Goal: Find specific page/section: Find specific page/section

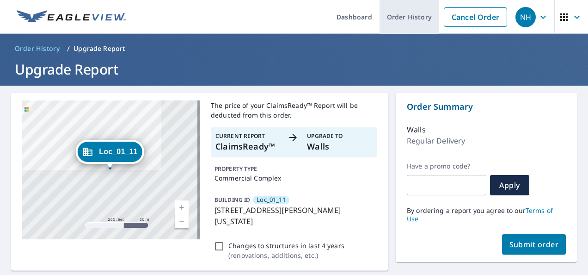
click at [403, 15] on link "Order History" at bounding box center [410, 17] width 60 height 34
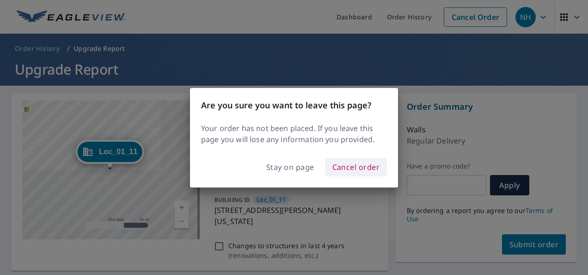
click at [347, 167] on span "Cancel order" at bounding box center [356, 166] width 48 height 13
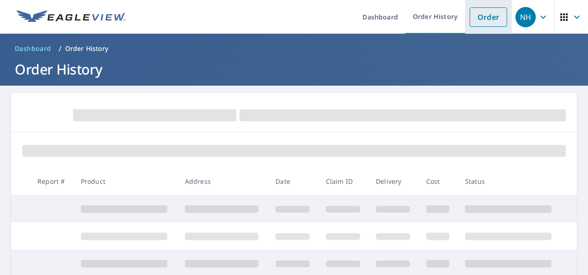
click at [482, 21] on link "Order" at bounding box center [488, 16] width 37 height 19
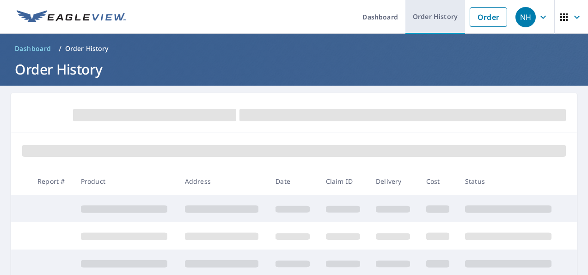
click at [437, 15] on link "Order History" at bounding box center [436, 17] width 60 height 34
click at [427, 14] on link "Order History" at bounding box center [436, 17] width 60 height 34
click at [425, 14] on link "Order History" at bounding box center [436, 17] width 60 height 34
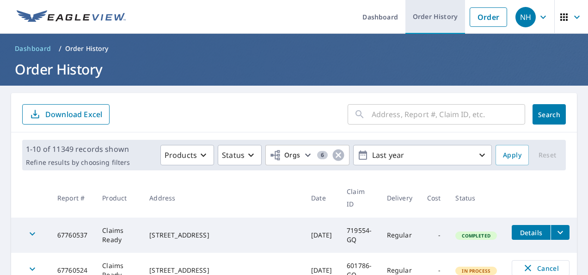
click at [435, 16] on link "Order History" at bounding box center [436, 17] width 60 height 34
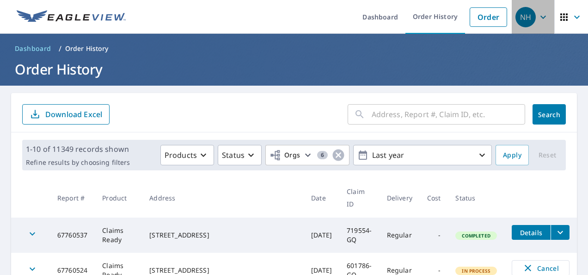
click at [538, 18] on icon "button" at bounding box center [543, 17] width 11 height 11
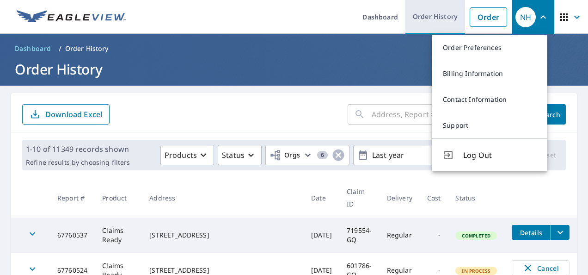
click at [414, 16] on link "Order History" at bounding box center [436, 17] width 60 height 34
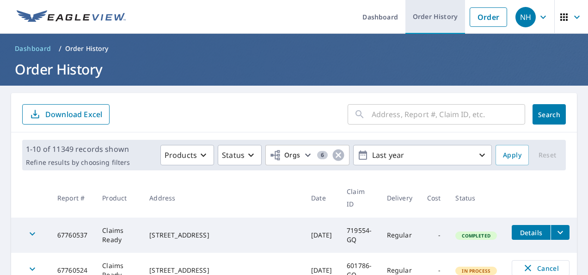
click at [431, 16] on link "Order History" at bounding box center [436, 17] width 60 height 34
click at [432, 16] on link "Order History" at bounding box center [436, 17] width 60 height 34
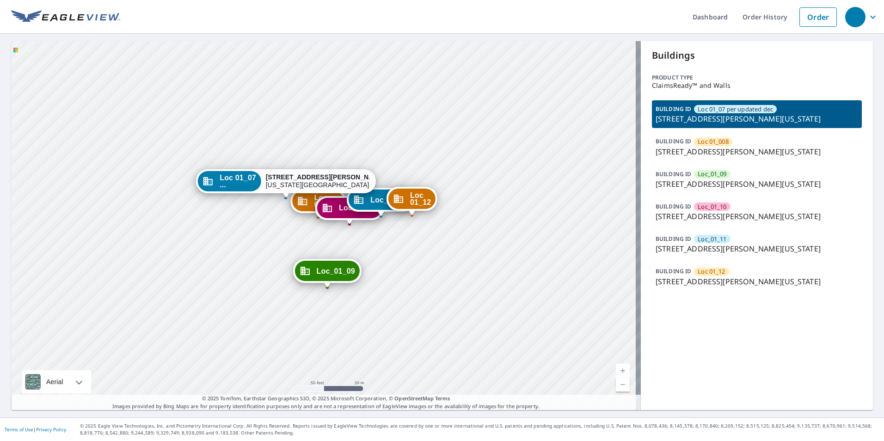
drag, startPoint x: 394, startPoint y: 261, endPoint x: 424, endPoint y: 305, distance: 53.8
click at [424, 274] on div "Loc 01_008 [STREET_ADDRESS][PERSON_NAME][US_STATE] Loc_01_09 [STREET_ADDRESS][P…" at bounding box center [326, 225] width 630 height 369
